Goal: Complete application form

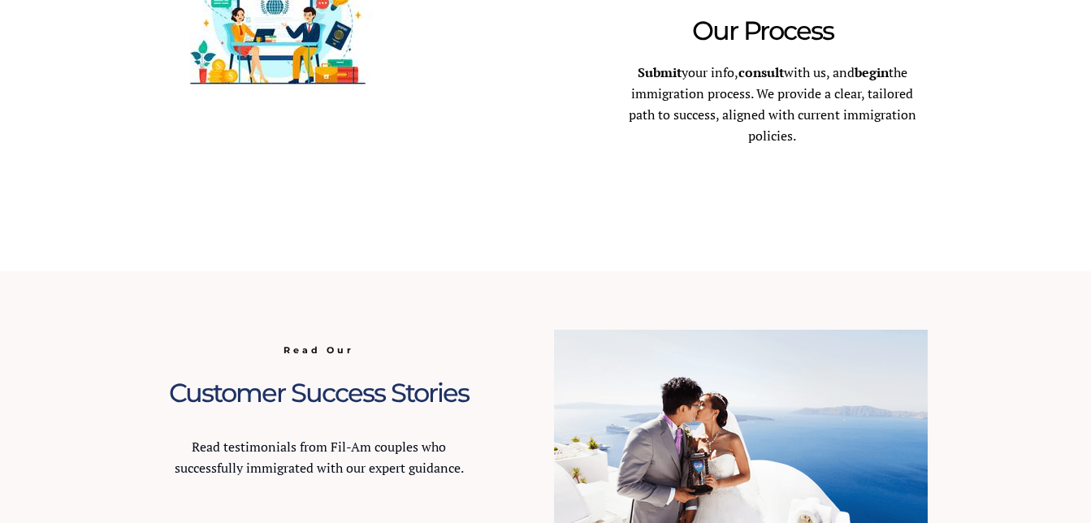
scroll to position [1300, 0]
